Goal: Task Accomplishment & Management: Complete application form

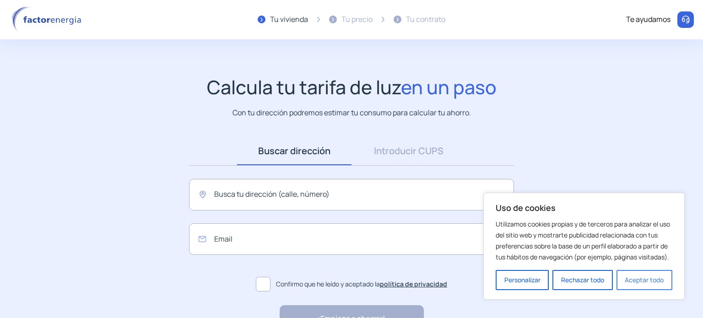
click at [639, 278] on button "Aceptar todo" at bounding box center [644, 280] width 56 height 20
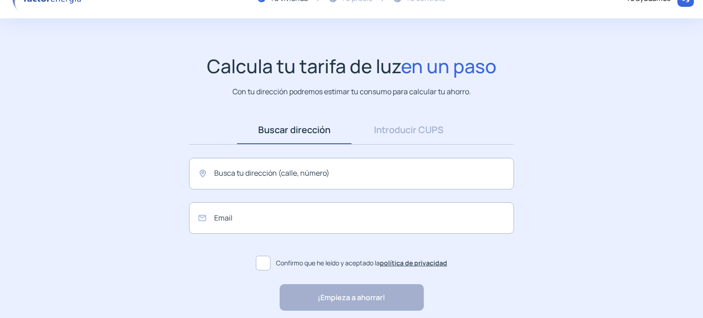
scroll to position [59, 0]
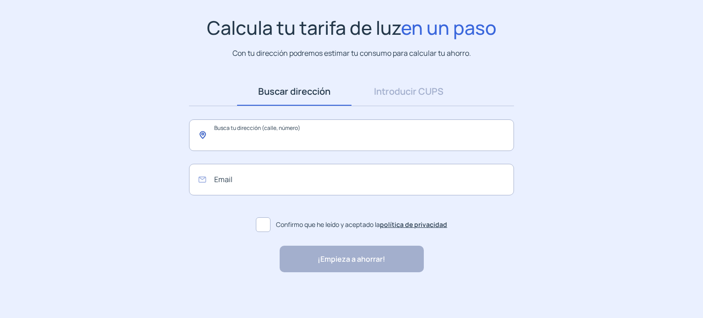
click at [304, 135] on input "text" at bounding box center [351, 135] width 325 height 32
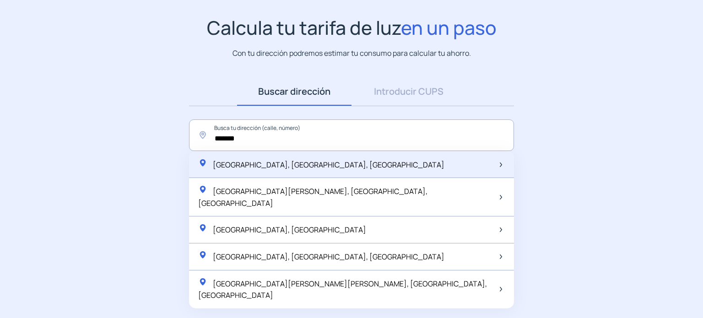
click at [322, 164] on span "[GEOGRAPHIC_DATA], [GEOGRAPHIC_DATA], [GEOGRAPHIC_DATA]" at bounding box center [329, 165] width 232 height 10
type input "**********"
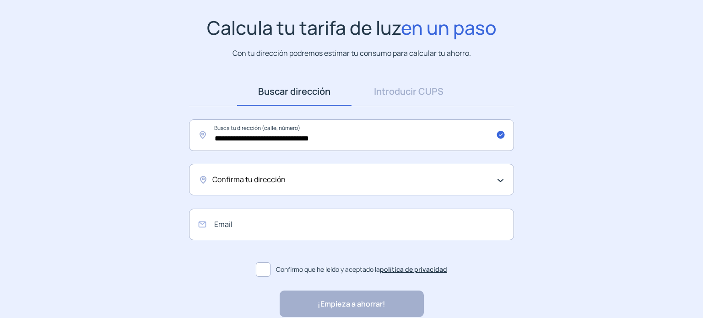
click at [240, 175] on span "Confirma tu dirección" at bounding box center [248, 180] width 73 height 12
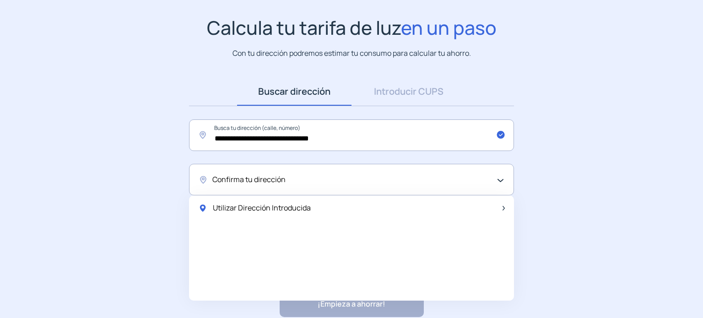
click at [232, 204] on span "Utilizar Dirección Introducida" at bounding box center [262, 208] width 98 height 12
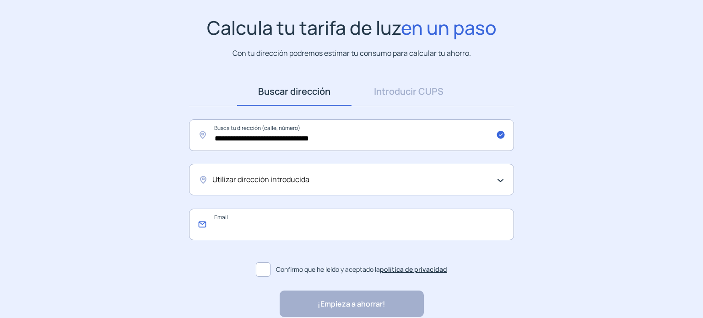
click at [224, 227] on input "email" at bounding box center [351, 225] width 325 height 32
type input "**********"
click at [265, 271] on span at bounding box center [263, 269] width 15 height 15
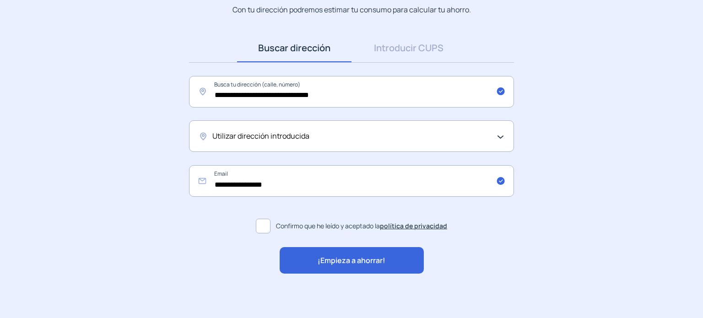
scroll to position [104, 0]
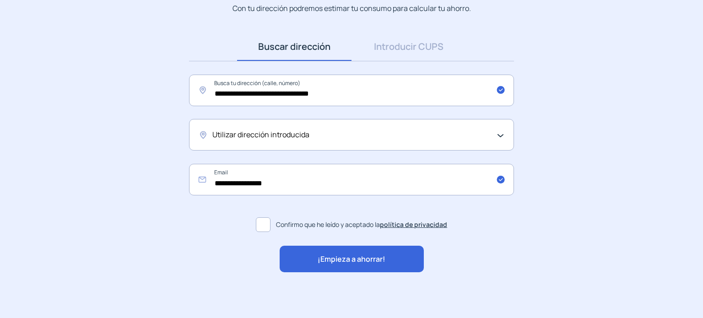
click at [348, 259] on span "¡Empieza a ahorrar!" at bounding box center [352, 260] width 68 height 12
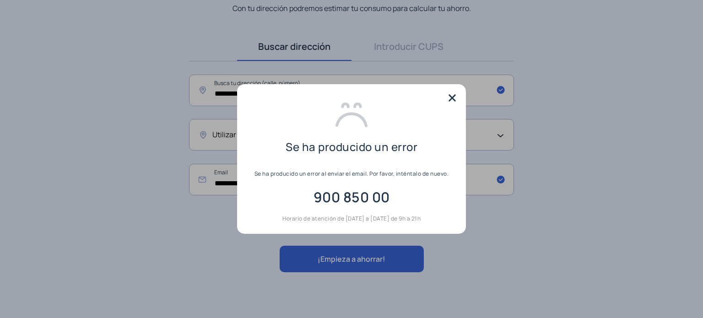
scroll to position [0, 0]
click at [456, 96] on img at bounding box center [452, 98] width 14 height 14
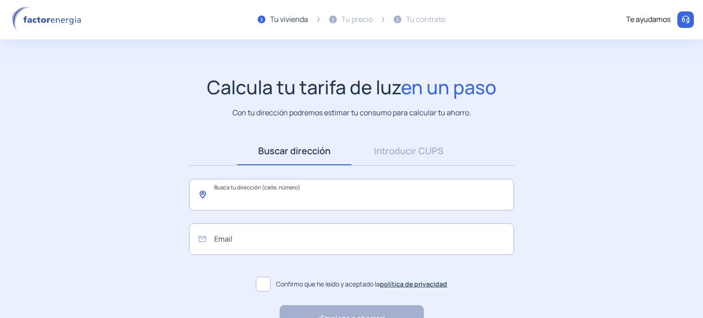
click at [316, 201] on input "text" at bounding box center [351, 195] width 325 height 32
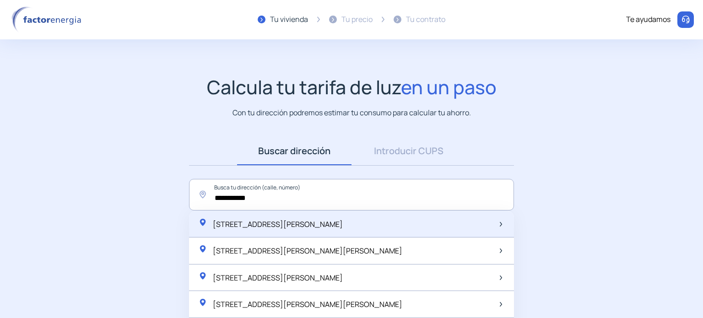
click at [313, 221] on span "[STREET_ADDRESS][PERSON_NAME]" at bounding box center [278, 224] width 130 height 10
type input "**********"
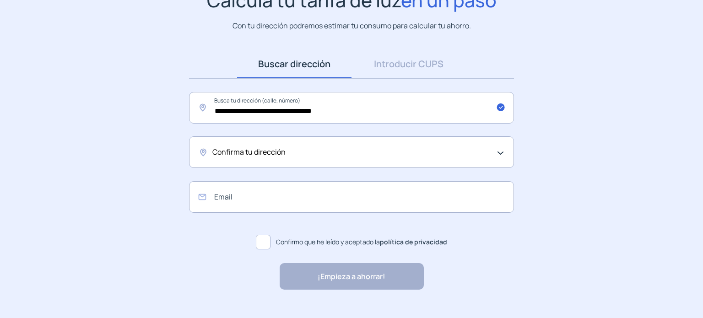
scroll to position [104, 0]
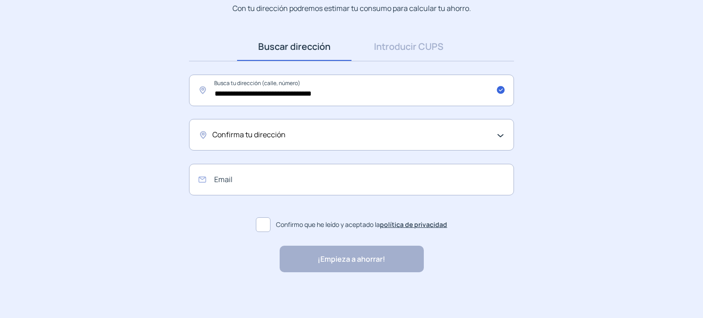
click at [384, 126] on div "Confirma tu dirección" at bounding box center [351, 135] width 325 height 32
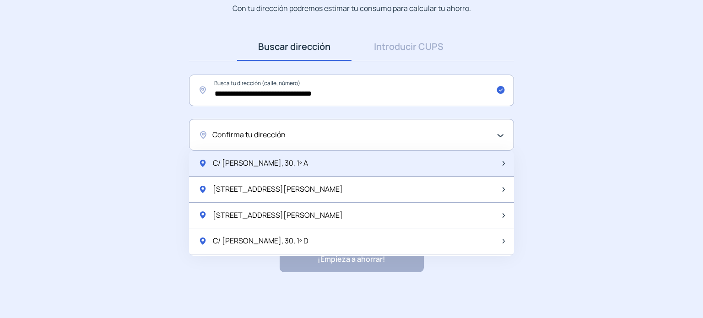
click at [260, 161] on span "C/ [PERSON_NAME], 30, 1º A" at bounding box center [260, 163] width 95 height 12
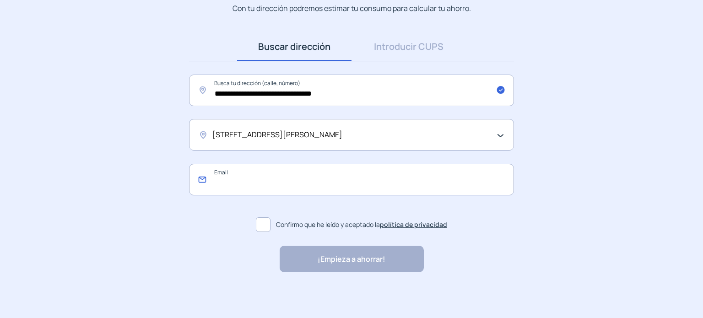
click at [253, 181] on input "email" at bounding box center [351, 180] width 325 height 32
type input "**********"
click at [267, 221] on span at bounding box center [263, 224] width 15 height 15
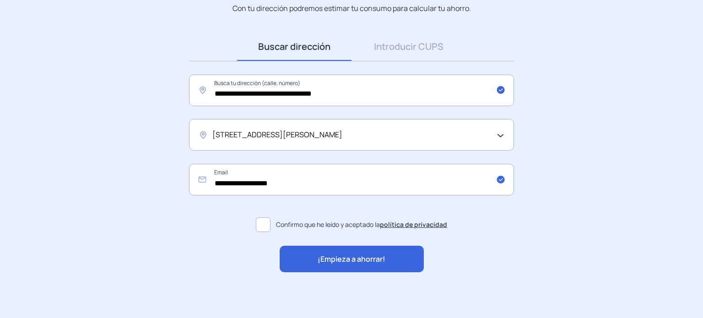
click at [349, 262] on span "¡Empieza a ahorrar!" at bounding box center [352, 260] width 68 height 12
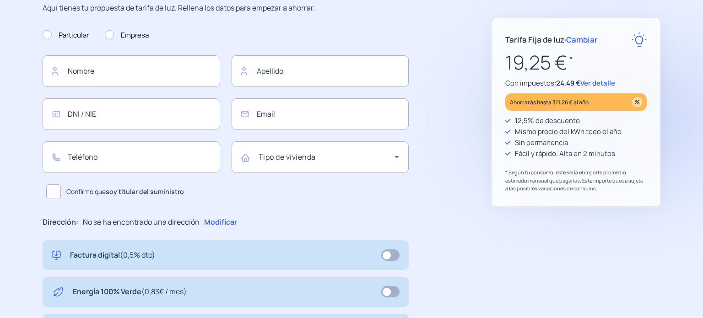
type input "**********"
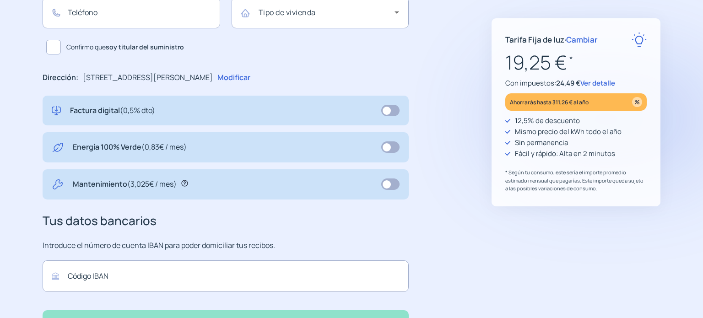
scroll to position [357, 0]
